Goal: Transaction & Acquisition: Purchase product/service

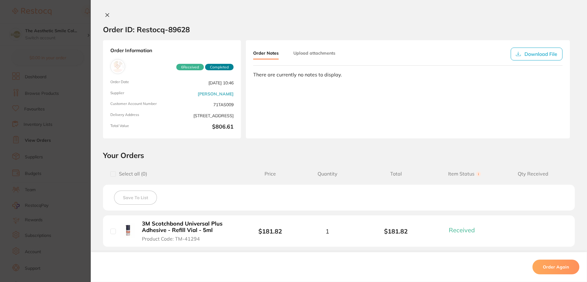
click at [105, 15] on icon at bounding box center [107, 15] width 5 height 5
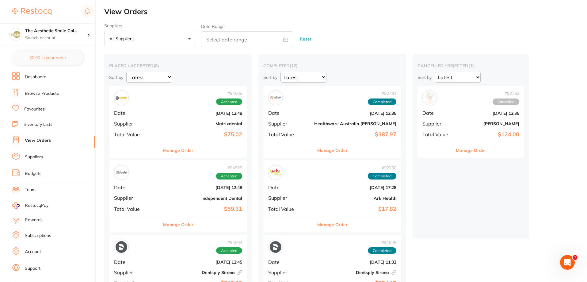
click at [51, 77] on li "Dashboard" at bounding box center [53, 76] width 83 height 9
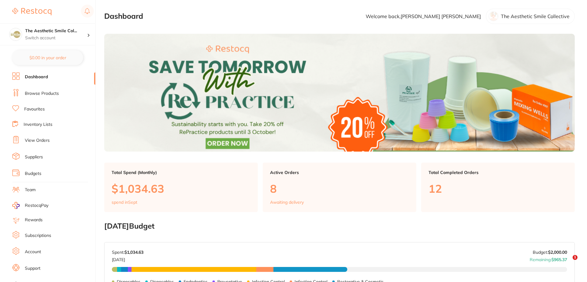
click at [59, 95] on li "Browse Products" at bounding box center [53, 93] width 83 height 9
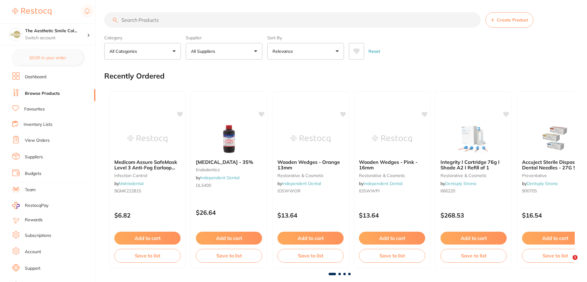
click at [144, 21] on input "search" at bounding box center [292, 19] width 376 height 15
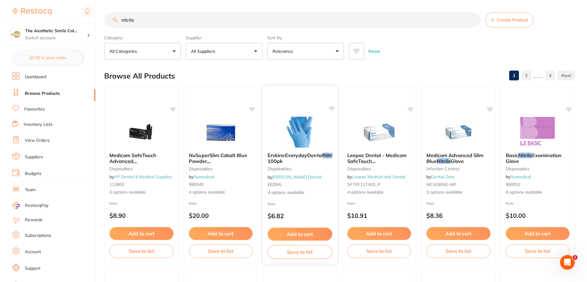
type input "nitrile"
click at [324, 159] on b "ErskineEverydayDental Nitrile Glove, 100pk" at bounding box center [299, 157] width 65 height 11
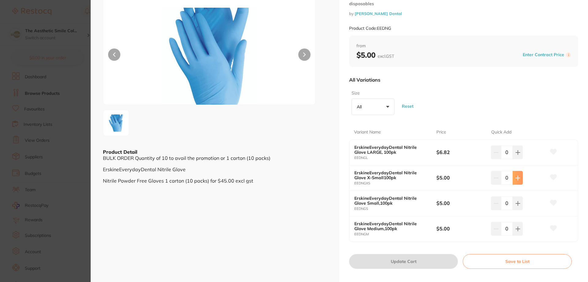
click at [520, 179] on button at bounding box center [518, 177] width 10 height 13
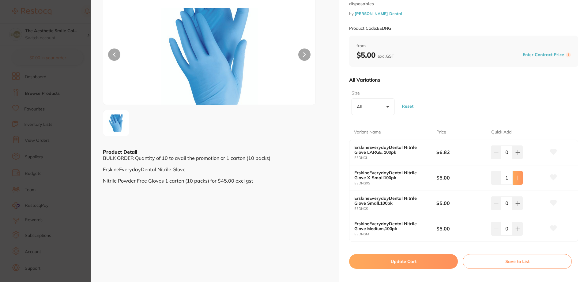
click at [520, 179] on button at bounding box center [518, 177] width 10 height 13
click at [520, 177] on button at bounding box center [518, 177] width 10 height 13
click at [520, 176] on button at bounding box center [518, 177] width 10 height 13
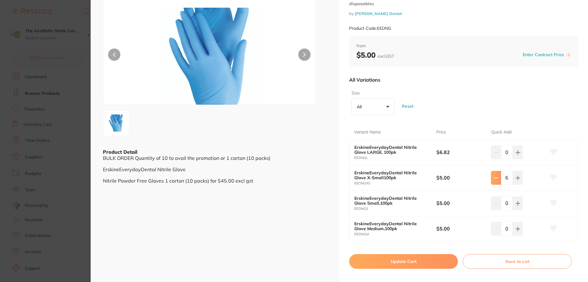
click at [494, 178] on icon at bounding box center [496, 178] width 4 height 0
type input "5"
click at [520, 208] on button at bounding box center [518, 202] width 10 height 13
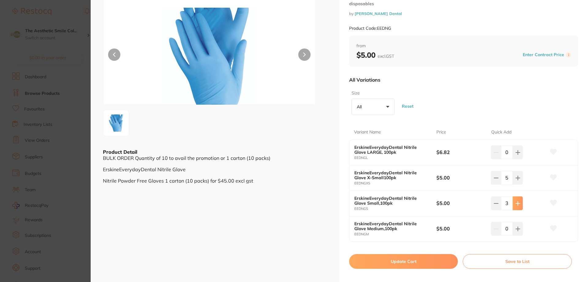
click at [520, 208] on button at bounding box center [518, 202] width 10 height 13
type input "5"
click at [554, 176] on icon at bounding box center [554, 177] width 6 height 6
click at [552, 202] on icon at bounding box center [554, 203] width 6 height 6
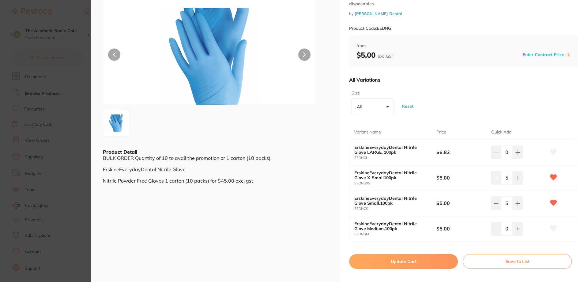
click at [550, 229] on icon at bounding box center [553, 228] width 7 height 6
click at [493, 264] on button "Save to List" at bounding box center [517, 261] width 109 height 15
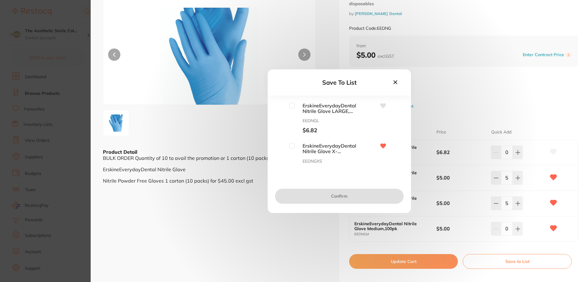
click at [290, 149] on div "ErskineEverydayDental Nitrile Glove X-Small100pk EEDNGXS $5.00" at bounding box center [322, 158] width 67 height 31
click at [293, 105] on input "checkbox" at bounding box center [292, 106] width 6 height 6
checkbox input "true"
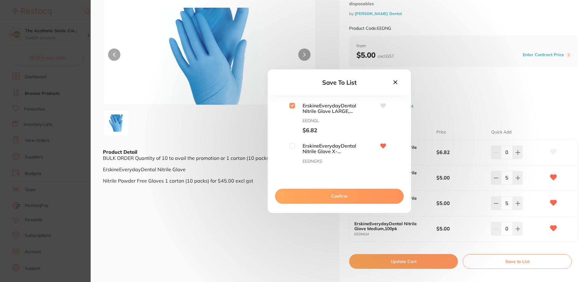
click at [291, 147] on input "checkbox" at bounding box center [292, 146] width 6 height 6
checkbox input "true"
click at [291, 106] on input "checkbox" at bounding box center [292, 106] width 6 height 6
checkbox input "false"
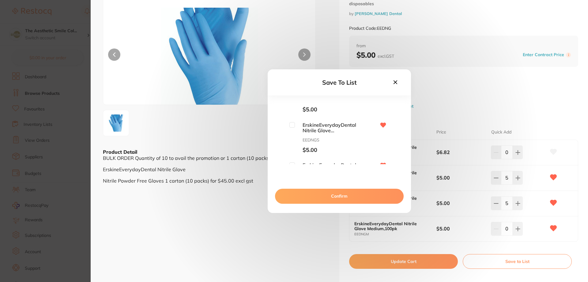
drag, startPoint x: 293, startPoint y: 125, endPoint x: 293, endPoint y: 146, distance: 20.5
click at [292, 126] on input "checkbox" at bounding box center [292, 125] width 6 height 6
checkbox input "true"
click at [294, 134] on input "checkbox" at bounding box center [292, 136] width 6 height 6
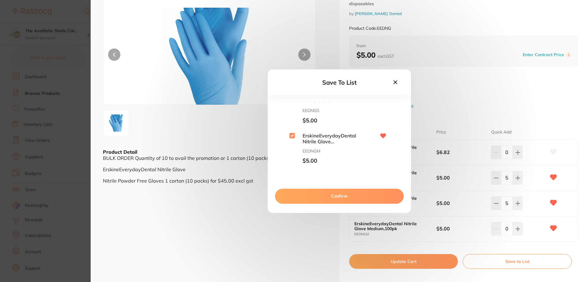
checkbox input "true"
click at [336, 195] on button "Confirm" at bounding box center [339, 195] width 129 height 15
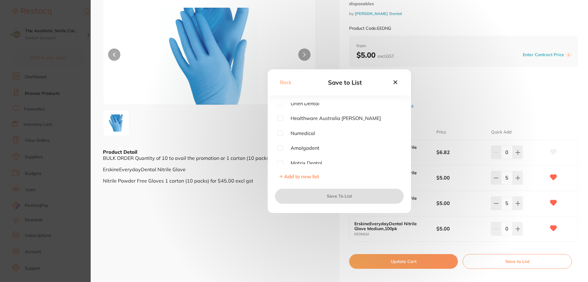
scroll to position [78, 0]
click at [280, 161] on input "checkbox" at bounding box center [281, 160] width 6 height 6
checkbox input "true"
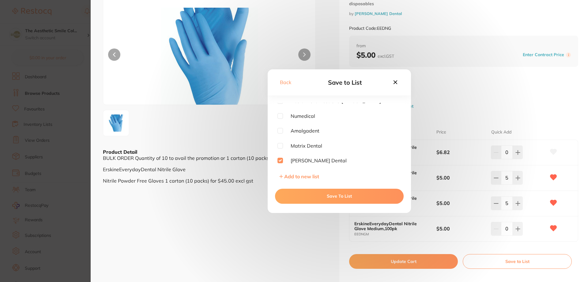
click at [318, 197] on button "Save To List" at bounding box center [339, 195] width 129 height 15
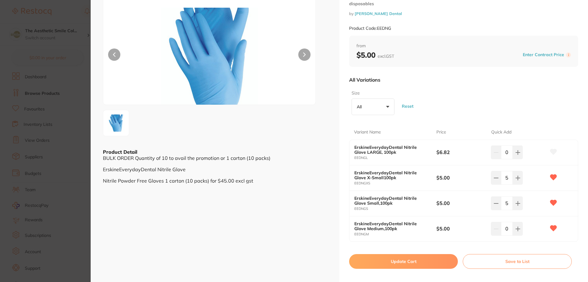
scroll to position [0, 0]
click at [520, 230] on button at bounding box center [518, 227] width 10 height 13
type input "1"
drag, startPoint x: 433, startPoint y: 258, endPoint x: 464, endPoint y: 168, distance: 95.2
click at [433, 258] on button "Update Cart" at bounding box center [403, 261] width 109 height 15
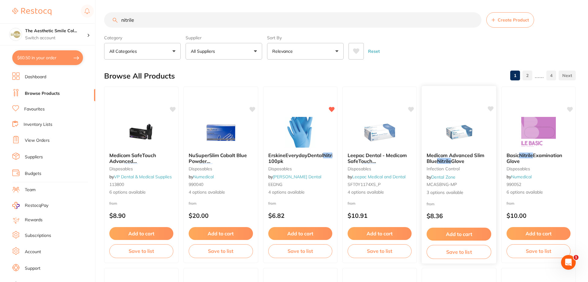
checkbox input "false"
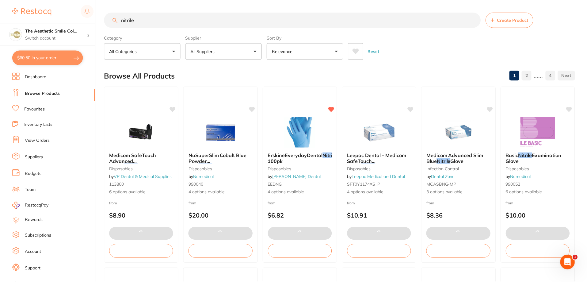
scroll to position [31, 0]
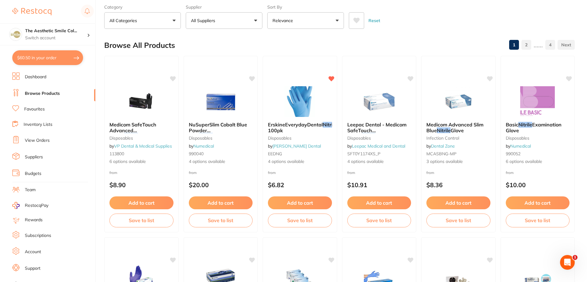
click at [40, 175] on link "Budgets" at bounding box center [33, 173] width 17 height 6
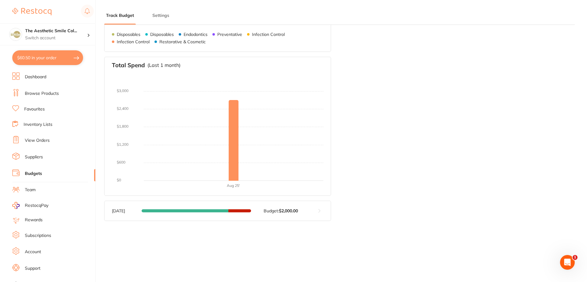
scroll to position [82, 0]
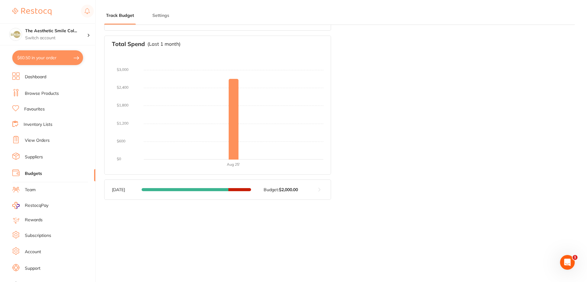
click at [290, 196] on div "[DATE] Budget: $2,000.00 Spent: $2,713.91 [DATE] Budget: $2,000.00 Remaining: $…" at bounding box center [205, 190] width 203 height 20
click at [290, 188] on strong "$2,000.00" at bounding box center [288, 190] width 19 height 6
click at [239, 189] on span at bounding box center [239, 189] width 23 height 3
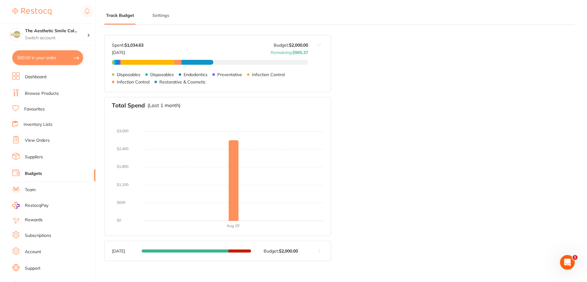
click at [161, 17] on button "Settings" at bounding box center [160, 16] width 21 height 6
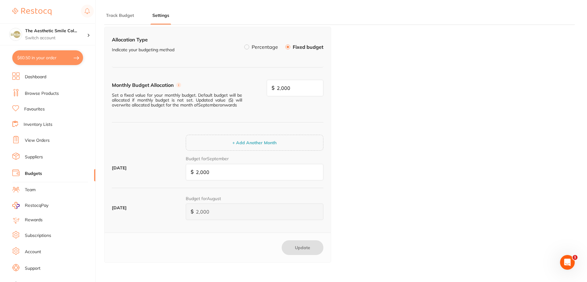
click at [121, 14] on button "Track Budget" at bounding box center [120, 16] width 32 height 6
